Goal: Navigation & Orientation: Find specific page/section

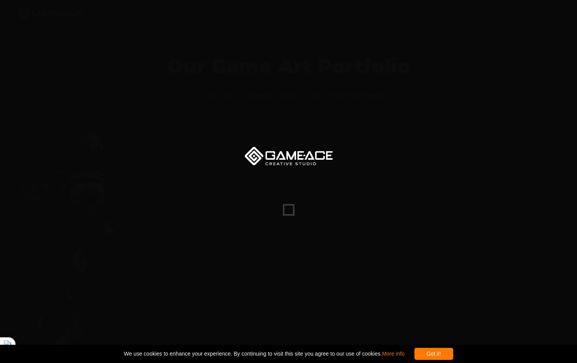
click at [457, 361] on div "Got it! We use cookies to enhance your experience. By continuing to visit this …" at bounding box center [288, 353] width 577 height 18
click at [454, 356] on div "Got it!" at bounding box center [434, 354] width 39 height 12
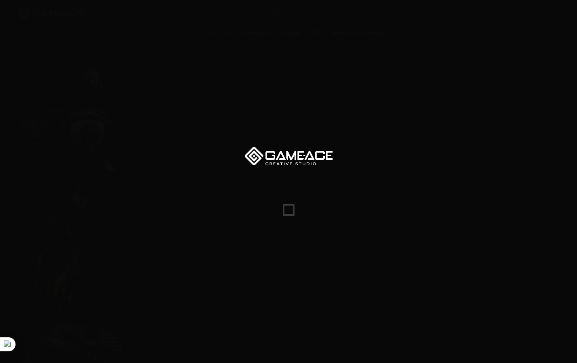
scroll to position [61, 0]
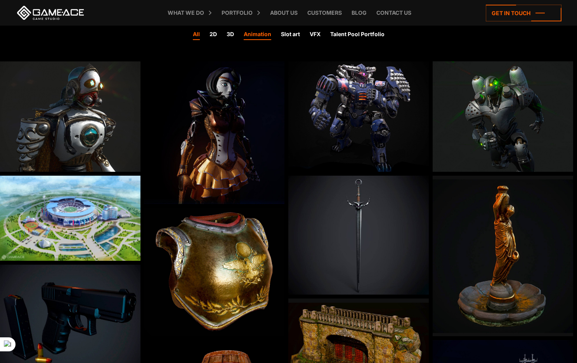
click at [259, 35] on link "Animation" at bounding box center [258, 35] width 28 height 10
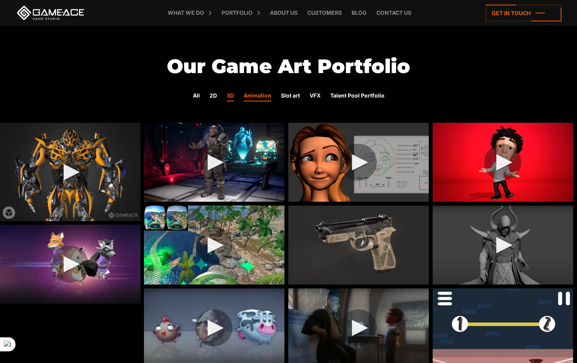
click at [232, 96] on link "3D" at bounding box center [230, 96] width 7 height 10
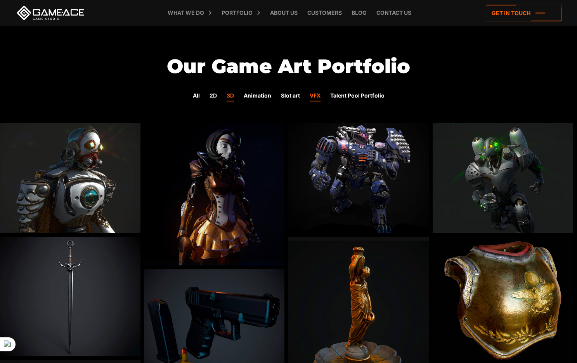
click at [316, 96] on link "VFX" at bounding box center [315, 96] width 11 height 10
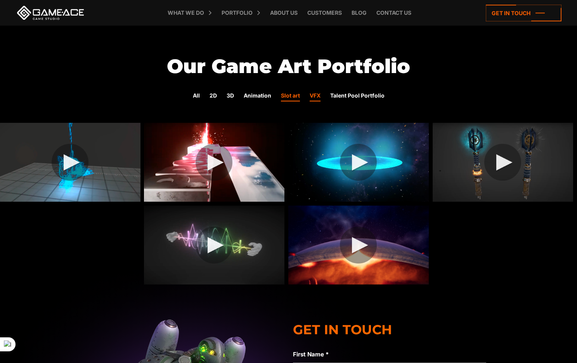
click at [289, 98] on link "Slot art" at bounding box center [290, 96] width 19 height 10
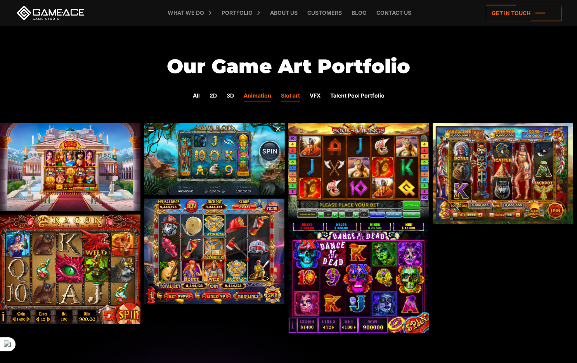
click at [263, 98] on link "Animation" at bounding box center [258, 96] width 28 height 10
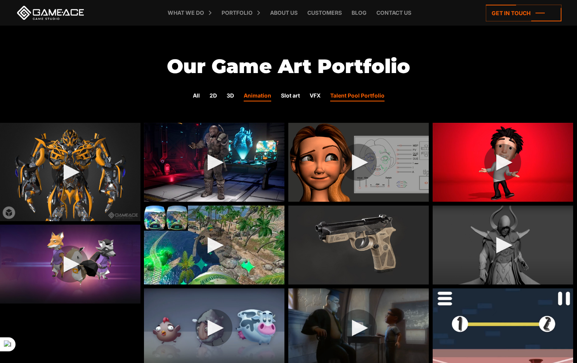
click at [343, 97] on link "Talent Pool Portfolio" at bounding box center [357, 96] width 54 height 10
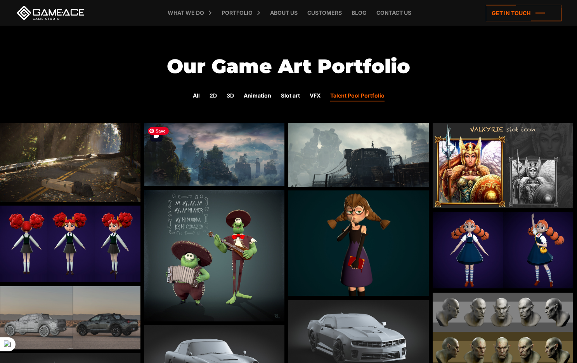
click at [208, 152] on img at bounding box center [214, 154] width 141 height 63
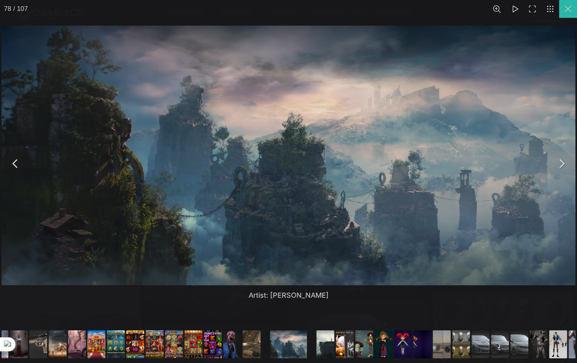
click at [569, 11] on button "You can close this modal content with the ESC key" at bounding box center [569, 9] width 18 height 18
